Goal: Transaction & Acquisition: Purchase product/service

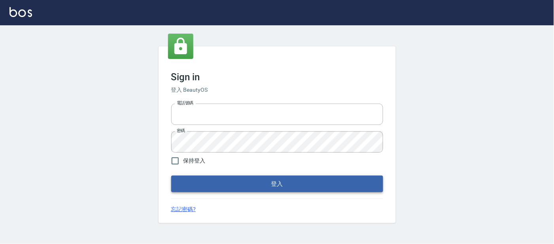
type input "25866822"
click at [202, 188] on button "登入" at bounding box center [277, 184] width 212 height 17
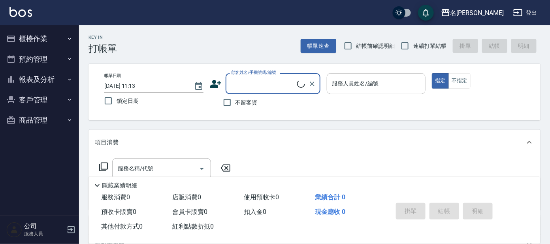
click at [47, 37] on button "櫃檯作業" at bounding box center [39, 38] width 73 height 21
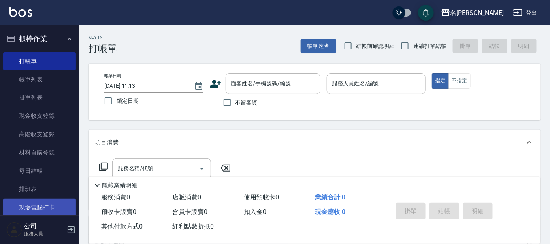
click at [47, 209] on link "現場電腦打卡" at bounding box center [39, 207] width 73 height 18
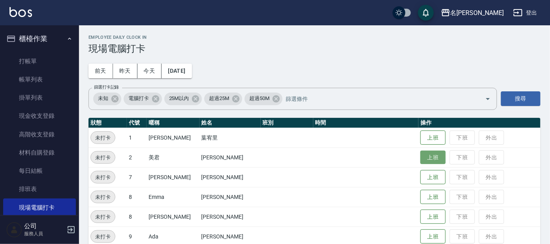
click at [421, 156] on button "上班" at bounding box center [433, 158] width 25 height 14
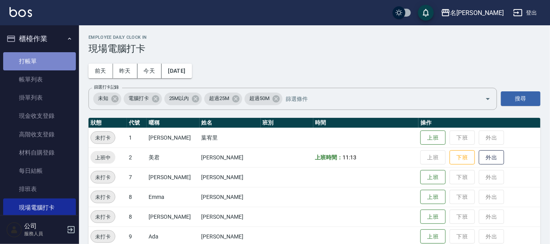
click at [47, 62] on link "打帳單" at bounding box center [39, 61] width 73 height 18
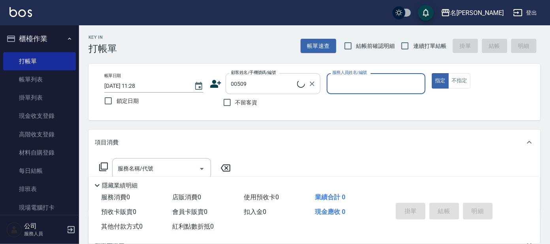
type input "[PERSON_NAME]/0952718614/00509"
type input "美君-2"
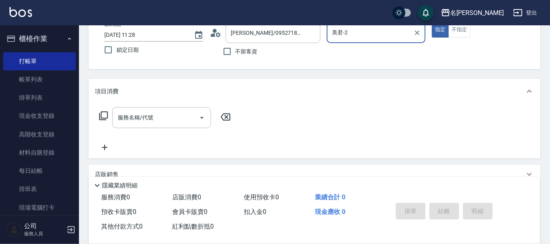
scroll to position [98, 0]
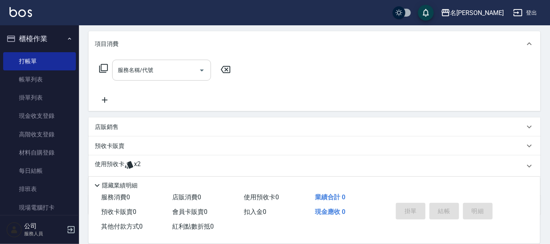
click at [168, 70] on input "服務名稱/代號" at bounding box center [156, 70] width 80 height 14
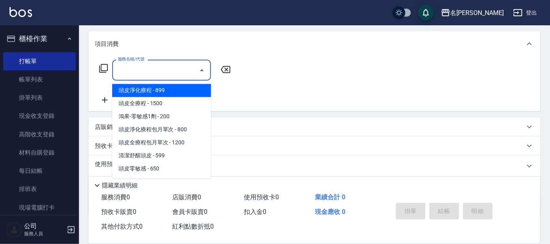
click at [189, 71] on input "服務名稱/代號" at bounding box center [156, 70] width 80 height 14
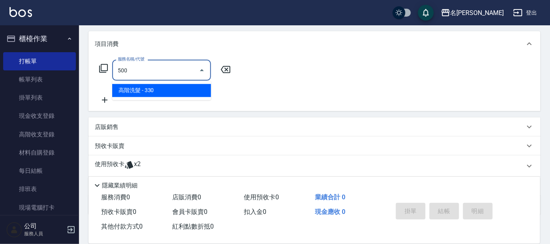
type input "高階洗髮(500)"
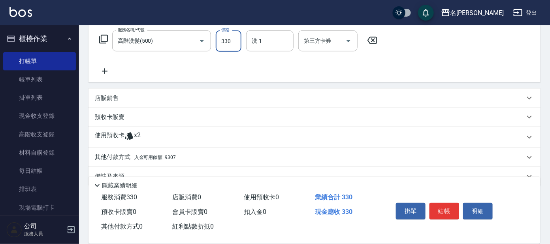
scroll to position [143, 0]
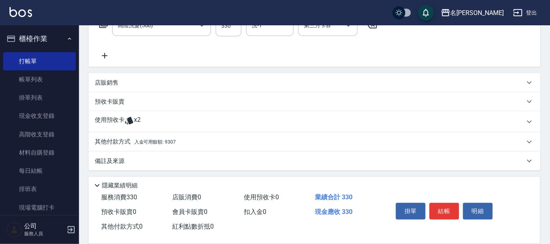
click at [170, 142] on span "入金可用餘額: 9307" at bounding box center [155, 142] width 42 height 6
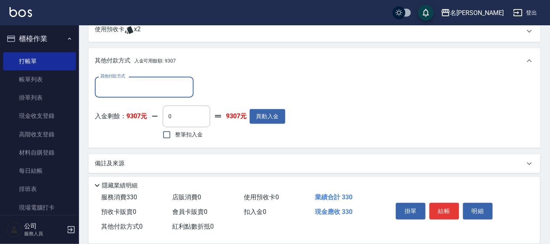
scroll to position [236, 0]
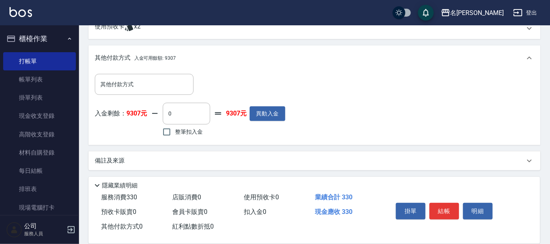
click at [202, 128] on span "整筆扣入金" at bounding box center [189, 132] width 28 height 8
click at [175, 128] on input "整筆扣入金" at bounding box center [167, 132] width 17 height 17
checkbox input "true"
type input "330"
click at [446, 211] on button "結帳" at bounding box center [445, 211] width 30 height 17
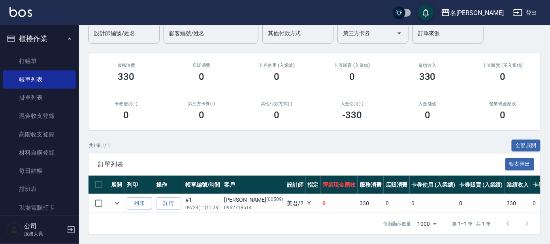
scroll to position [76, 0]
click at [66, 40] on icon "button" at bounding box center [69, 39] width 6 height 6
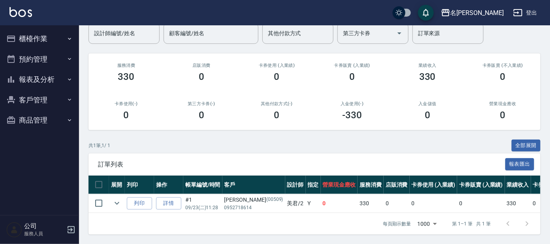
click at [64, 99] on button "客戶管理" at bounding box center [39, 100] width 73 height 21
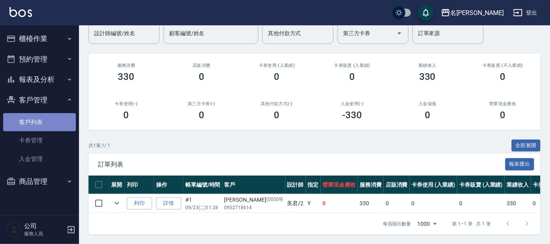
click at [57, 126] on link "客戶列表" at bounding box center [39, 122] width 73 height 18
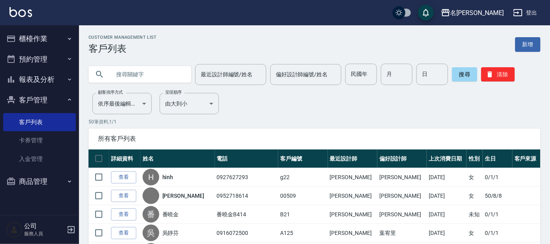
click at [117, 76] on input "text" at bounding box center [148, 74] width 74 height 21
type input "B126"
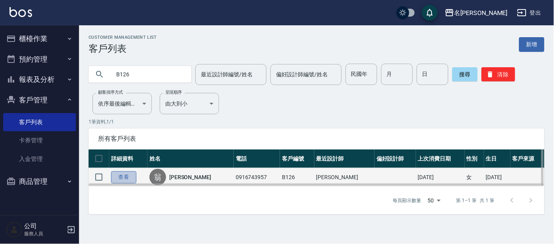
click at [120, 179] on link "查看" at bounding box center [123, 177] width 25 height 12
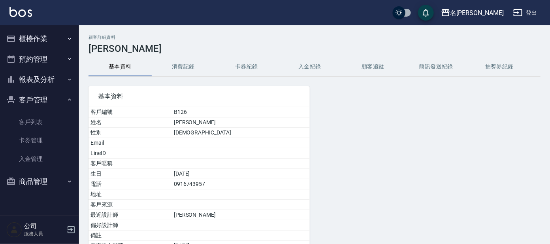
click at [185, 65] on button "消費記錄" at bounding box center [183, 66] width 63 height 19
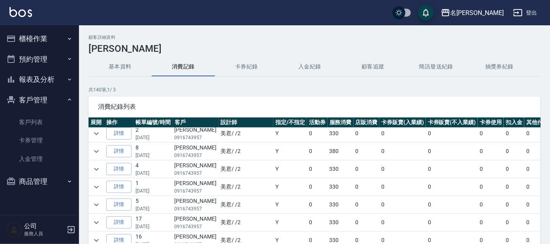
scroll to position [197, 0]
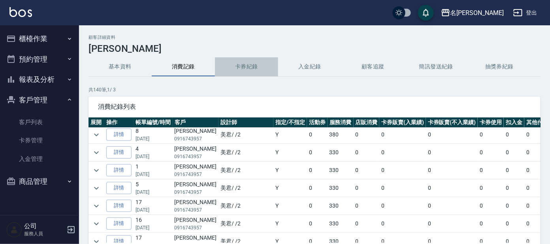
click at [255, 69] on button "卡券紀錄" at bounding box center [246, 66] width 63 height 19
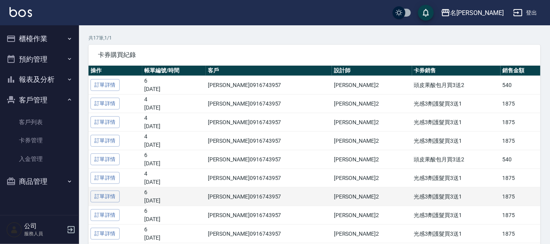
scroll to position [49, 0]
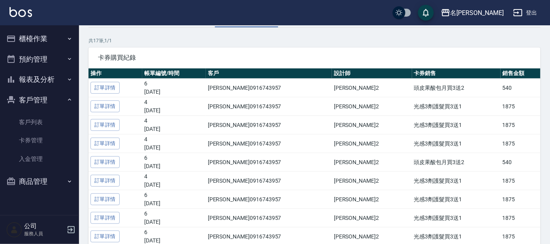
click at [46, 40] on button "櫃檯作業" at bounding box center [39, 38] width 73 height 21
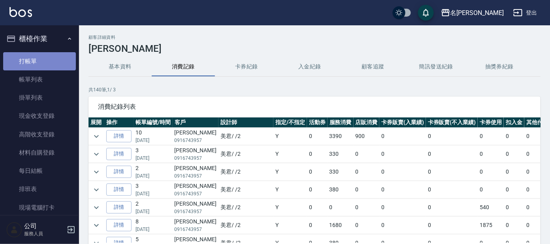
click at [39, 64] on link "打帳單" at bounding box center [39, 61] width 73 height 18
